Goal: Task Accomplishment & Management: Complete application form

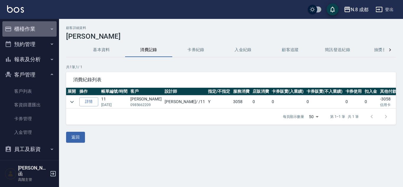
click at [31, 27] on button "櫃檯作業" at bounding box center [29, 28] width 54 height 15
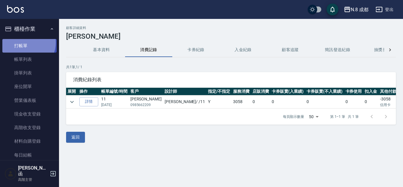
click at [25, 43] on link "打帳單" at bounding box center [29, 46] width 54 height 14
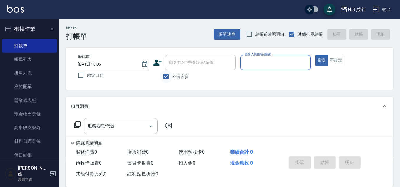
click at [170, 74] on input "不留客資" at bounding box center [166, 76] width 12 height 12
checkbox input "false"
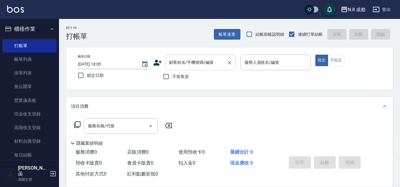
click at [192, 56] on div "顧客姓名/手機號碼/編號" at bounding box center [200, 63] width 71 height 16
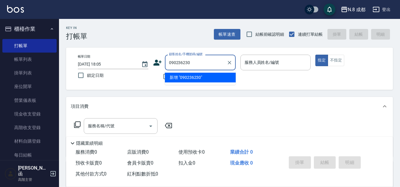
type input "0902362303"
drag, startPoint x: 206, startPoint y: 62, endPoint x: 120, endPoint y: 64, distance: 85.7
click at [120, 64] on div "帳單日期 2025/10/13 18:05 鎖定日期 顧客姓名/手機號碼/編號 0902362303 顧客姓名/手機號碼/編號 不留客資 服務人員姓名/編號 …" at bounding box center [229, 69] width 313 height 28
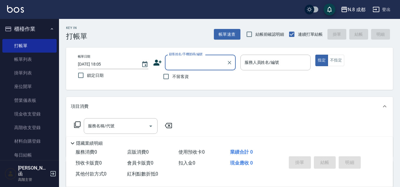
click at [153, 63] on div "帳單日期 2025/10/13 18:05 鎖定日期 顧客姓名/手機號碼/編號 顧客姓名/手機號碼/編號 不留客資 服務人員姓名/編號 服務人員姓名/編號 指…" at bounding box center [229, 69] width 313 height 28
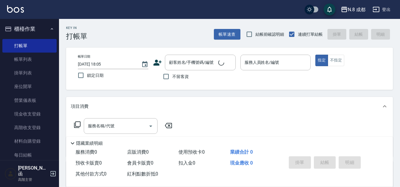
click at [152, 63] on div "帳單日期 2025/10/13 18:05 鎖定日期 顧客姓名/手機號碼/編號 顧客姓名/手機號碼/編號 不留客資 服務人員姓名/編號 服務人員姓名/編號 指…" at bounding box center [229, 69] width 313 height 28
click at [158, 61] on icon at bounding box center [157, 62] width 9 height 9
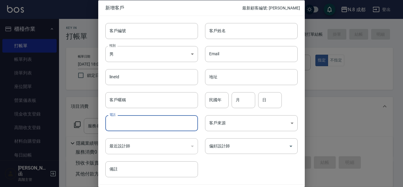
click at [140, 128] on input "電話" at bounding box center [151, 123] width 93 height 16
paste input "0902362303"
type input "0902362303"
click at [241, 31] on input "客戶姓名" at bounding box center [251, 31] width 93 height 16
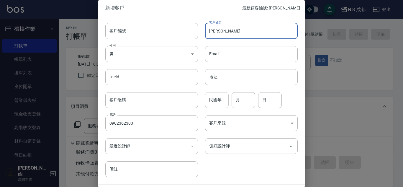
type input "張方瑄"
click at [224, 97] on input "民國年" at bounding box center [217, 100] width 24 height 16
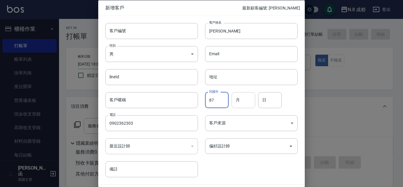
type input "87"
click at [247, 99] on input "月" at bounding box center [244, 100] width 24 height 16
type input "03"
click at [267, 99] on input "日" at bounding box center [270, 100] width 24 height 16
type input "03"
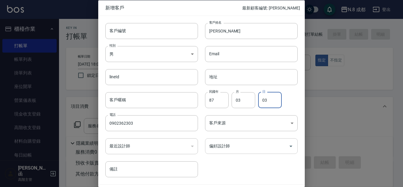
click at [240, 149] on input "偏好設計師" at bounding box center [247, 146] width 79 height 10
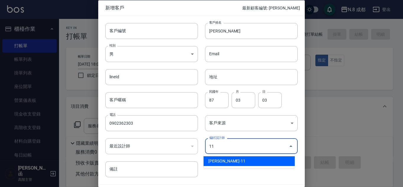
click at [234, 164] on li "[PERSON_NAME]-11" at bounding box center [249, 161] width 91 height 10
type input "[PERSON_NAME]"
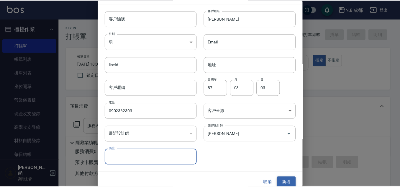
scroll to position [18, 0]
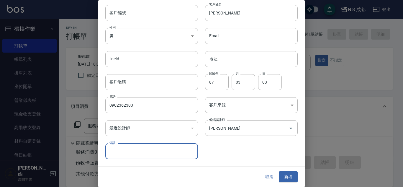
click at [286, 176] on button "新增" at bounding box center [288, 177] width 19 height 11
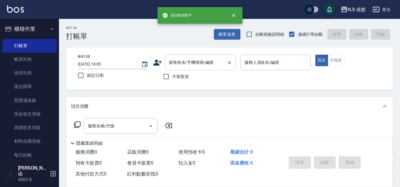
click at [211, 66] on input "顧客姓名/手機號碼/編號" at bounding box center [196, 62] width 57 height 10
paste input "0902362303"
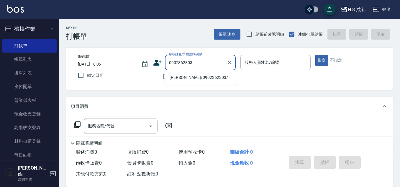
click at [192, 78] on li "[PERSON_NAME]/0902362303/" at bounding box center [200, 78] width 71 height 10
type input "[PERSON_NAME]/0902362303/"
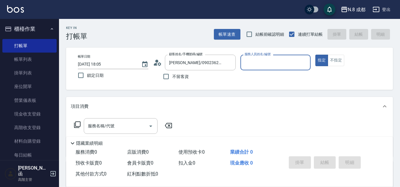
type input "[PERSON_NAME]-11"
click at [120, 126] on input "服務名稱/代號" at bounding box center [116, 126] width 60 height 10
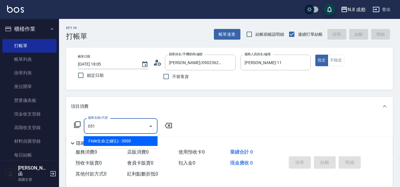
click at [121, 141] on span "Fiole生命之鍵(L) - 3000" at bounding box center [121, 141] width 74 height 10
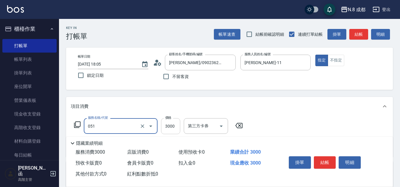
type input "Fiole生命之鍵(L)(051)"
click at [172, 128] on input "3000" at bounding box center [170, 126] width 19 height 16
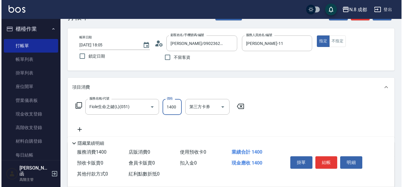
scroll to position [30, 0]
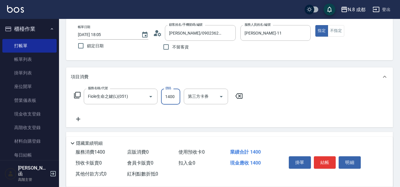
type input "1400"
click at [76, 119] on icon at bounding box center [78, 119] width 4 height 4
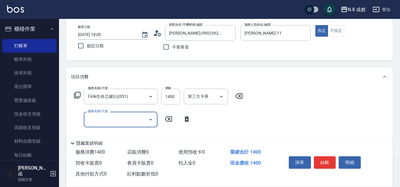
click at [102, 122] on input "服務名稱/代號" at bounding box center [116, 119] width 60 height 10
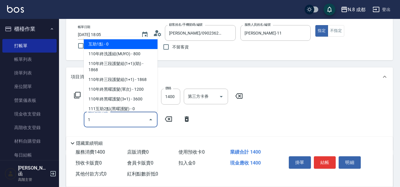
click at [100, 44] on span "互助1點 - 0" at bounding box center [121, 44] width 74 height 10
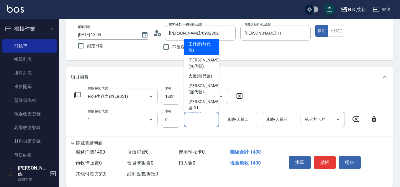
type input "互助1點(1)"
click at [205, 123] on input "其他-人員一" at bounding box center [202, 119] width 30 height 10
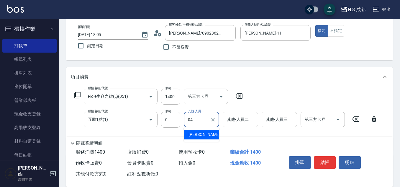
click at [206, 135] on span "林氏嬌玲 -04" at bounding box center [207, 134] width 37 height 6
type input "[PERSON_NAME]-04"
click at [327, 159] on button "結帳" at bounding box center [325, 162] width 22 height 12
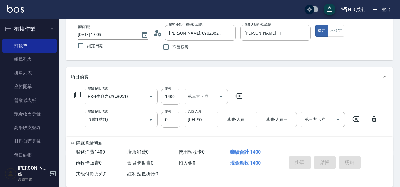
type input "2025/10/13 18:06"
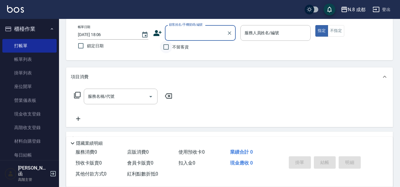
click at [163, 46] on input "不留客資" at bounding box center [166, 47] width 12 height 12
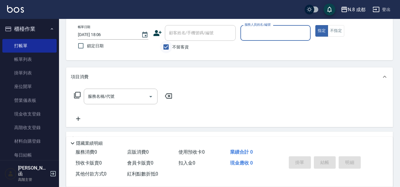
click at [172, 47] on input "不留客資" at bounding box center [166, 47] width 12 height 12
checkbox input "false"
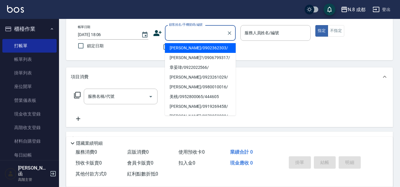
click at [205, 34] on input "顧客姓名/手機號碼/編號" at bounding box center [196, 33] width 57 height 10
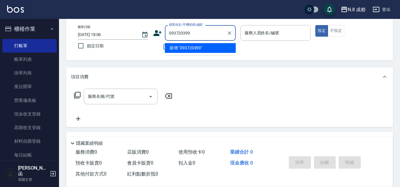
type input "0937203998"
drag, startPoint x: 208, startPoint y: 32, endPoint x: 155, endPoint y: 37, distance: 53.4
click at [156, 37] on div "顧客姓名/手機號碼/編號 0937203998 顧客姓名/手機號碼/編號" at bounding box center [194, 33] width 83 height 16
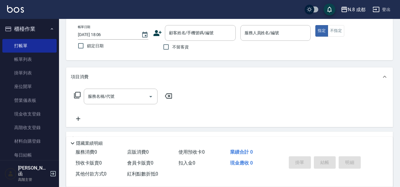
click at [156, 34] on icon at bounding box center [158, 33] width 8 height 6
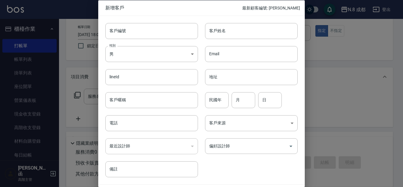
click at [145, 132] on div "最近設計師 ​ 最近設計師" at bounding box center [148, 142] width 100 height 23
click at [145, 129] on input "電話" at bounding box center [151, 123] width 93 height 16
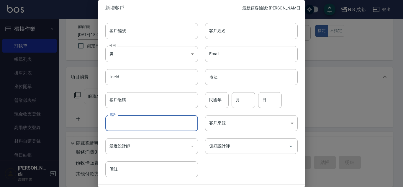
paste input "0937203998"
type input "0937203998"
drag, startPoint x: 164, startPoint y: 124, endPoint x: 66, endPoint y: 115, distance: 98.1
click at [66, 115] on div "新增客戶 最新顧客編號: 張邵琳 客戶編號 客戶編號 客戶姓名 客戶姓名 性別 男 MALE 性別 Email Email lineId lineId 地址 …" at bounding box center [201, 93] width 403 height 187
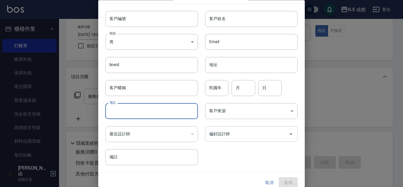
scroll to position [18, 0]
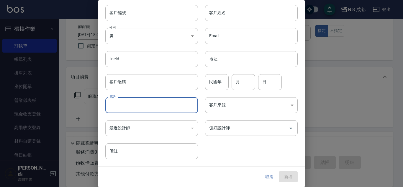
click at [263, 176] on button "取消" at bounding box center [269, 177] width 19 height 11
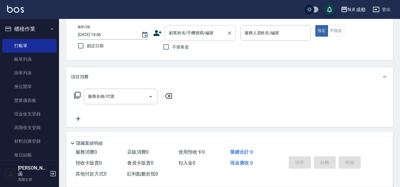
click at [200, 36] on input "顧客姓名/手機號碼/編號" at bounding box center [196, 33] width 57 height 10
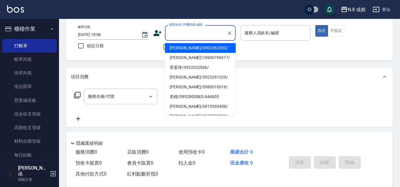
paste input "0937203998"
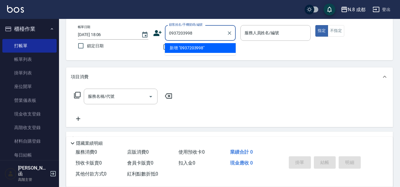
click at [202, 49] on li "新增 "0937203998"" at bounding box center [200, 48] width 71 height 10
type input "0937203998"
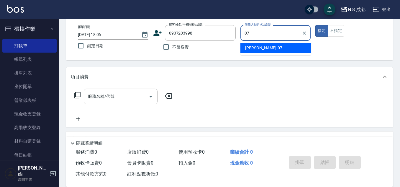
click at [251, 51] on div "林晏綾 -07" at bounding box center [276, 48] width 71 height 10
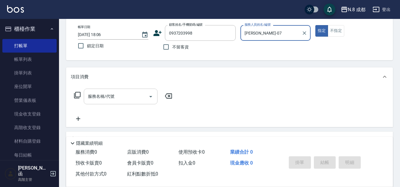
type input "[PERSON_NAME]-07"
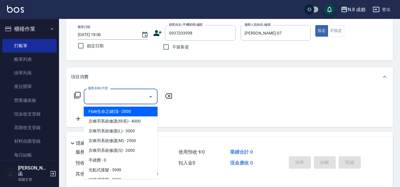
click at [119, 96] on input "服務名稱/代號" at bounding box center [116, 96] width 60 height 10
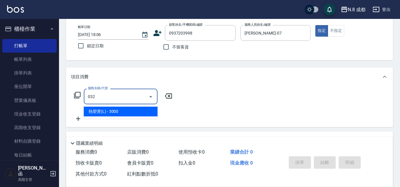
click at [118, 108] on span "熱塑燙(L) - 3000" at bounding box center [121, 112] width 74 height 10
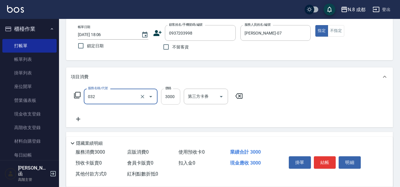
type input "熱塑燙(L)(032)"
click at [169, 99] on input "3000" at bounding box center [170, 97] width 19 height 16
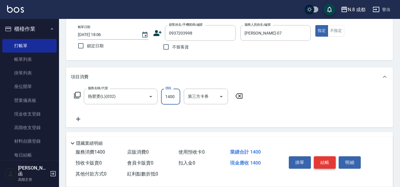
type input "1400"
click at [329, 158] on button "結帳" at bounding box center [325, 162] width 22 height 12
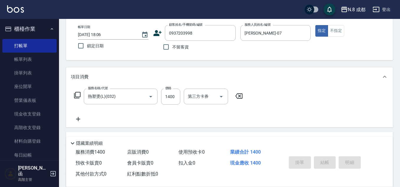
type input "2025/10/13 18:08"
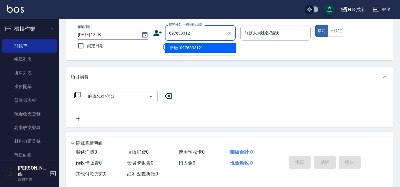
type input "0976333125"
drag, startPoint x: 208, startPoint y: 34, endPoint x: 79, endPoint y: 32, distance: 128.4
click at [79, 32] on div "帳單日期 2025/10/13 18:08 鎖定日期 顧客姓名/手機號碼/編號 0976333125 顧客姓名/手機號碼/編號 不留客資 服務人員姓名/編號 …" at bounding box center [229, 39] width 313 height 28
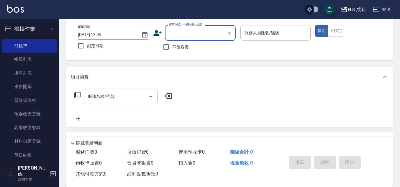
click at [156, 30] on icon at bounding box center [157, 33] width 9 height 9
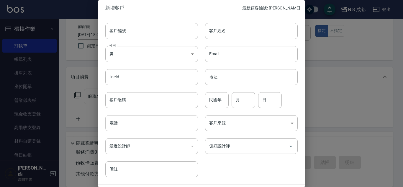
drag, startPoint x: 128, startPoint y: 132, endPoint x: 130, endPoint y: 129, distance: 3.4
click at [128, 132] on div "最近設計師 ​ 最近設計師" at bounding box center [148, 142] width 100 height 23
click at [130, 128] on input "電話" at bounding box center [151, 123] width 93 height 16
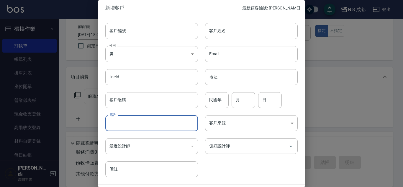
paste input "0976333125"
type input "0976333125"
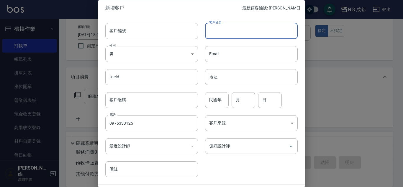
drag, startPoint x: 254, startPoint y: 31, endPoint x: 260, endPoint y: 38, distance: 9.2
click at [254, 31] on input "客戶姓名" at bounding box center [251, 31] width 93 height 16
type input "彭惠暄"
click at [216, 105] on input "民國年" at bounding box center [217, 100] width 24 height 16
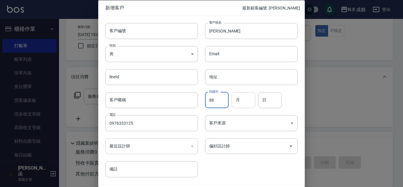
type input "88"
click at [246, 103] on input "月" at bounding box center [244, 100] width 24 height 16
type input "11"
click at [268, 99] on input "日" at bounding box center [270, 100] width 24 height 16
type input "13"
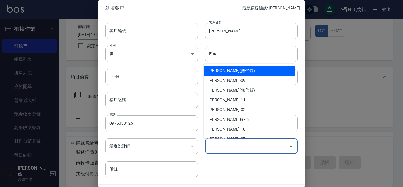
click at [243, 150] on input "偏好設計師" at bounding box center [247, 146] width 79 height 10
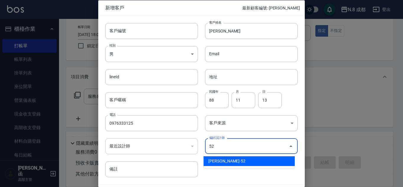
click at [235, 159] on li "[PERSON_NAME]-52" at bounding box center [249, 161] width 91 height 10
type input "[PERSON_NAME]"
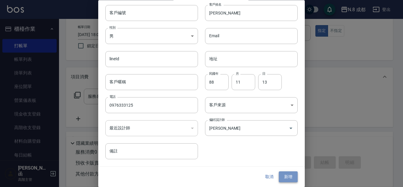
click at [287, 176] on button "新增" at bounding box center [288, 177] width 19 height 11
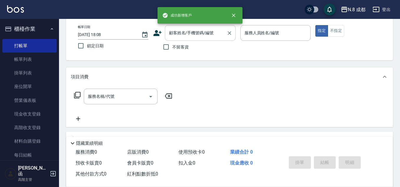
click at [205, 30] on input "顧客姓名/手機號碼/編號" at bounding box center [196, 33] width 57 height 10
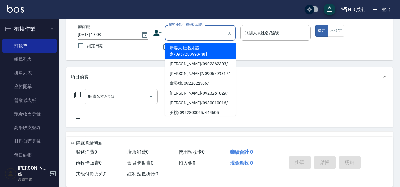
paste input "0976333125"
type input "0976333125"
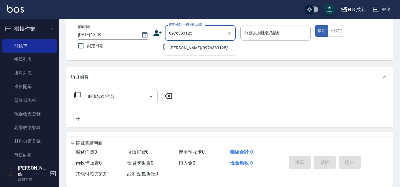
click at [186, 48] on li "[PERSON_NAME]/0976333125/" at bounding box center [200, 48] width 71 height 10
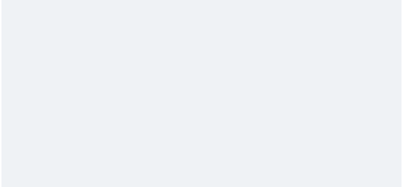
scroll to position [0, 0]
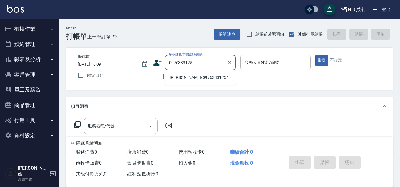
click at [189, 82] on li "[PERSON_NAME]/0976333125/" at bounding box center [200, 78] width 71 height 10
type input "[PERSON_NAME]/0976333125/"
type input "[PERSON_NAME]-52"
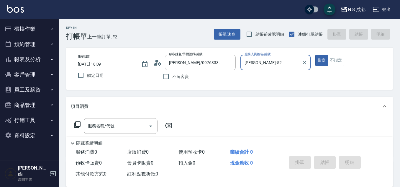
drag, startPoint x: 112, startPoint y: 133, endPoint x: 105, endPoint y: 126, distance: 10.2
click at [112, 132] on div "服務名稱/代號" at bounding box center [121, 126] width 74 height 16
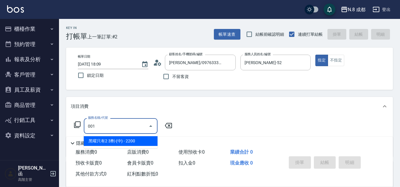
click at [131, 142] on span "黑曜只有2 3劑-(中) - 2200" at bounding box center [121, 141] width 74 height 10
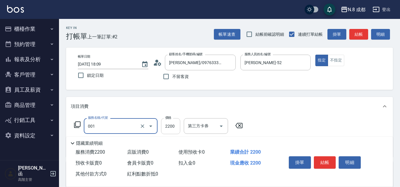
type input "黑曜只有2 3劑-(中)(001)"
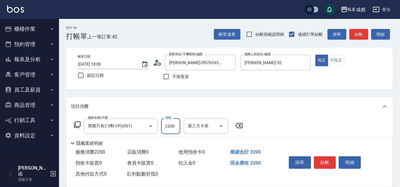
click at [177, 125] on input "2200" at bounding box center [170, 126] width 19 height 16
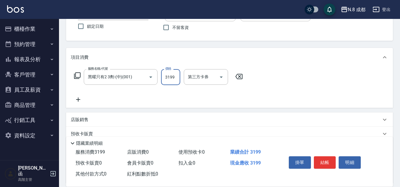
scroll to position [59, 0]
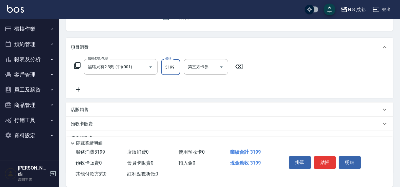
type input "3199"
click at [79, 90] on icon at bounding box center [78, 89] width 4 height 4
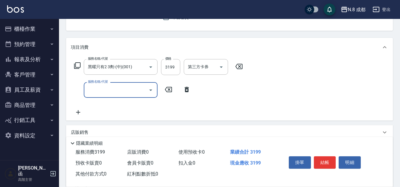
click at [104, 92] on input "服務名稱/代號" at bounding box center [116, 90] width 60 height 10
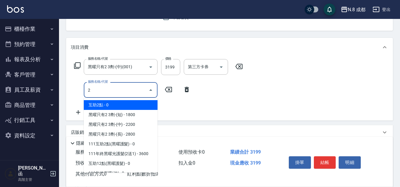
drag, startPoint x: 107, startPoint y: 102, endPoint x: 193, endPoint y: 114, distance: 86.4
click at [107, 102] on span "互助2點 - 0" at bounding box center [121, 105] width 74 height 10
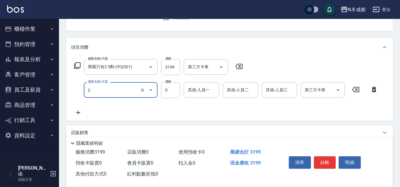
type input "互助2點(2)"
click at [205, 101] on div "服務名稱/代號 黑曜只有2 3劑-(中)(001) 服務名稱/代號 價格 3199 價格 第三方卡券 第三方卡券 服務名稱/代號 互助2點(2) 服務名稱/代…" at bounding box center [226, 87] width 311 height 57
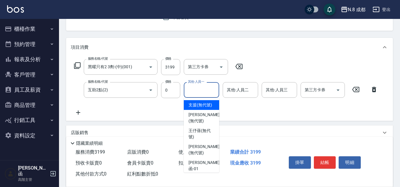
click at [205, 93] on input "其他-人員一" at bounding box center [202, 90] width 30 height 10
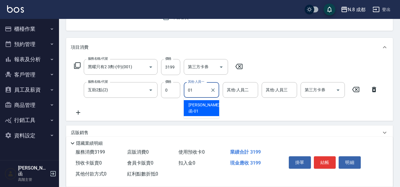
click at [208, 104] on div "[PERSON_NAME]函 -01" at bounding box center [201, 108] width 35 height 16
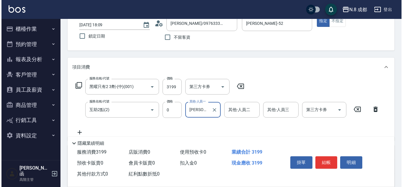
scroll to position [0, 0]
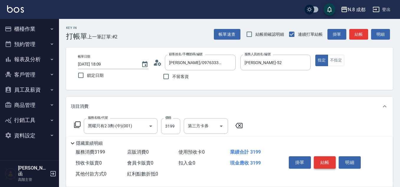
type input "[PERSON_NAME]函-01"
click at [331, 158] on button "結帳" at bounding box center [325, 162] width 22 height 12
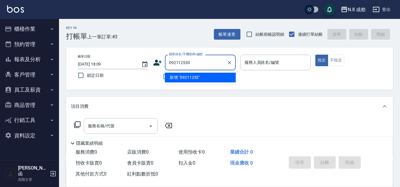
type input "0921125302"
drag, startPoint x: 208, startPoint y: 63, endPoint x: 131, endPoint y: 57, distance: 77.3
click at [131, 57] on div "帳單日期 [DATE] 18:09 鎖定日期 顧客姓名/手機號碼/編號 0921125302 顧客姓名/手機號碼/編號 不留客資 服務人員姓名/編號 服務人員…" at bounding box center [229, 69] width 313 height 28
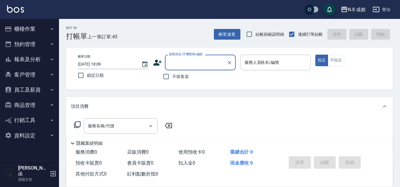
click at [160, 63] on icon at bounding box center [158, 63] width 8 height 6
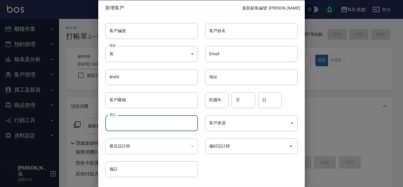
drag, startPoint x: 148, startPoint y: 122, endPoint x: 152, endPoint y: 115, distance: 8.3
click at [148, 121] on input "電話" at bounding box center [151, 123] width 93 height 16
paste input "0921125302"
type input "0921125302"
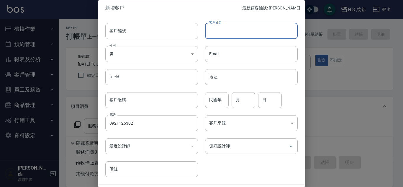
click at [274, 31] on input "客戶姓名" at bounding box center [251, 31] width 93 height 16
type input "[PERSON_NAME]"
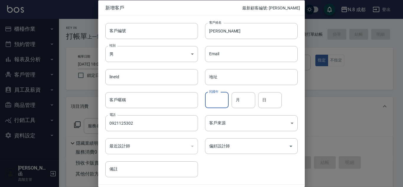
click at [220, 105] on input "民國年" at bounding box center [217, 100] width 24 height 16
type input "82"
click at [246, 100] on input "月" at bounding box center [244, 100] width 24 height 16
type input "04"
click at [260, 101] on input "日" at bounding box center [270, 100] width 24 height 16
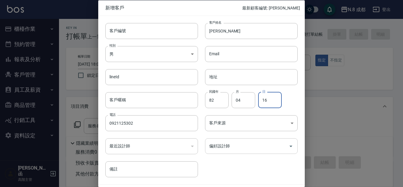
type input "16"
drag, startPoint x: 246, startPoint y: 149, endPoint x: 247, endPoint y: 146, distance: 3.3
click at [246, 149] on input "偏好設計師" at bounding box center [247, 146] width 79 height 10
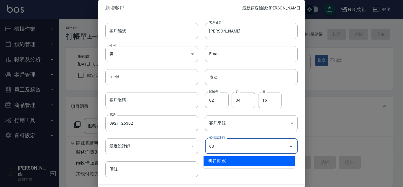
click at [251, 159] on li "明祥何-68" at bounding box center [249, 161] width 91 height 10
type input "明祥何"
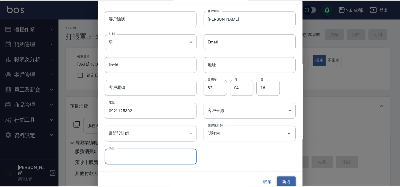
scroll to position [18, 0]
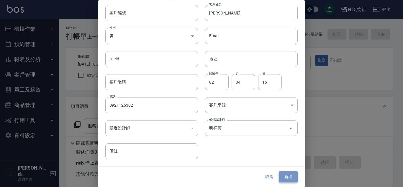
drag, startPoint x: 288, startPoint y: 176, endPoint x: 279, endPoint y: 166, distance: 12.9
click at [288, 176] on button "新增" at bounding box center [288, 177] width 19 height 11
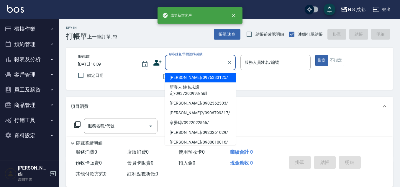
click at [199, 66] on input "顧客姓名/手機號碼/編號" at bounding box center [196, 62] width 57 height 10
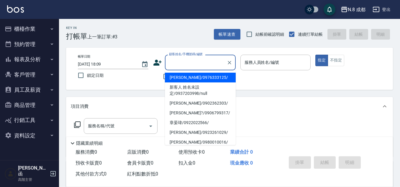
paste input "0921125302"
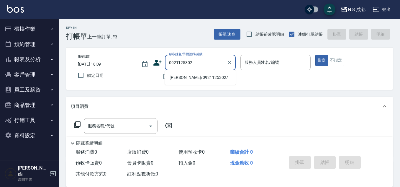
click at [210, 79] on li "[PERSON_NAME]/0921125302/" at bounding box center [200, 78] width 71 height 10
type input "[PERSON_NAME]/0921125302/"
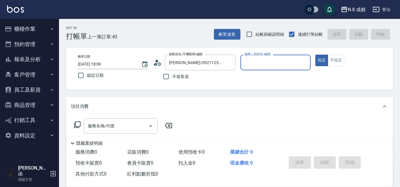
type input "明祥何-68"
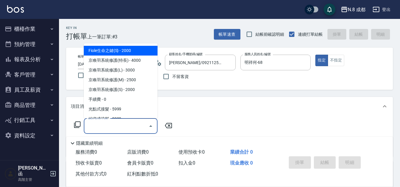
click at [126, 128] on input "服務名稱/代號" at bounding box center [116, 126] width 60 height 10
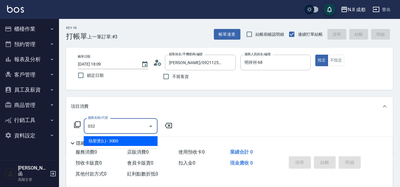
click at [132, 139] on span "熱塑燙(L) - 3000" at bounding box center [121, 141] width 74 height 10
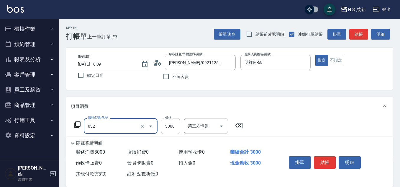
type input "熱塑燙(L)(032)"
click at [178, 125] on input "3000" at bounding box center [170, 126] width 19 height 16
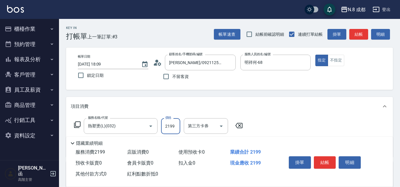
scroll to position [30, 0]
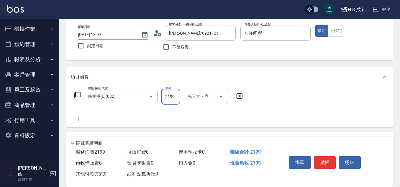
type input "2199"
click at [80, 122] on icon at bounding box center [78, 118] width 15 height 7
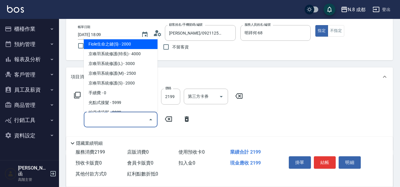
click at [97, 123] on input "服務名稱/代號" at bounding box center [116, 119] width 60 height 10
click at [119, 42] on span "互助3點 - 0" at bounding box center [121, 44] width 74 height 10
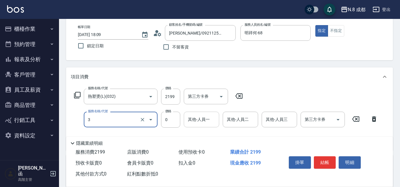
type input "互助3點(3)"
click at [201, 115] on div "其他-人員一 其他-人員一" at bounding box center [201, 120] width 35 height 16
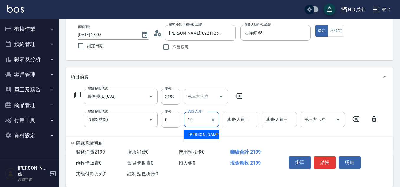
click at [210, 133] on div "[PERSON_NAME]-10" at bounding box center [201, 135] width 35 height 10
type input "[PERSON_NAME]-10"
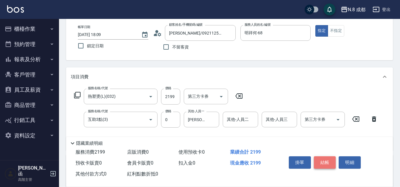
click at [326, 161] on button "結帳" at bounding box center [325, 162] width 22 height 12
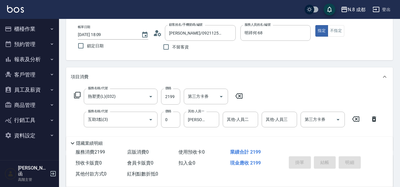
type input "[DATE] 18:10"
